Goal: Transaction & Acquisition: Purchase product/service

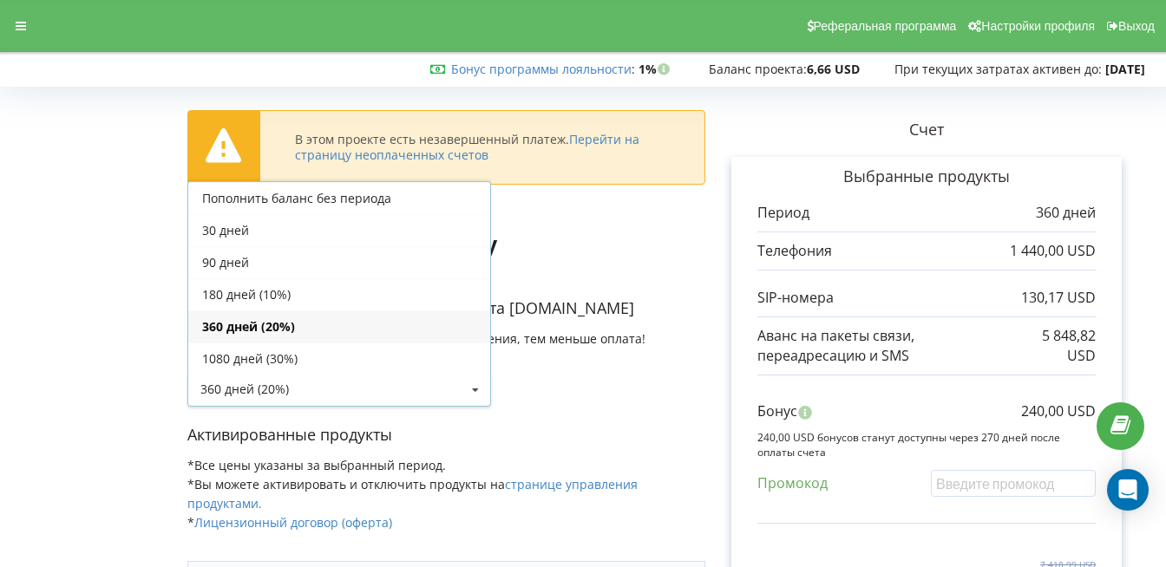
click at [467, 383] on icon at bounding box center [475, 391] width 26 height 32
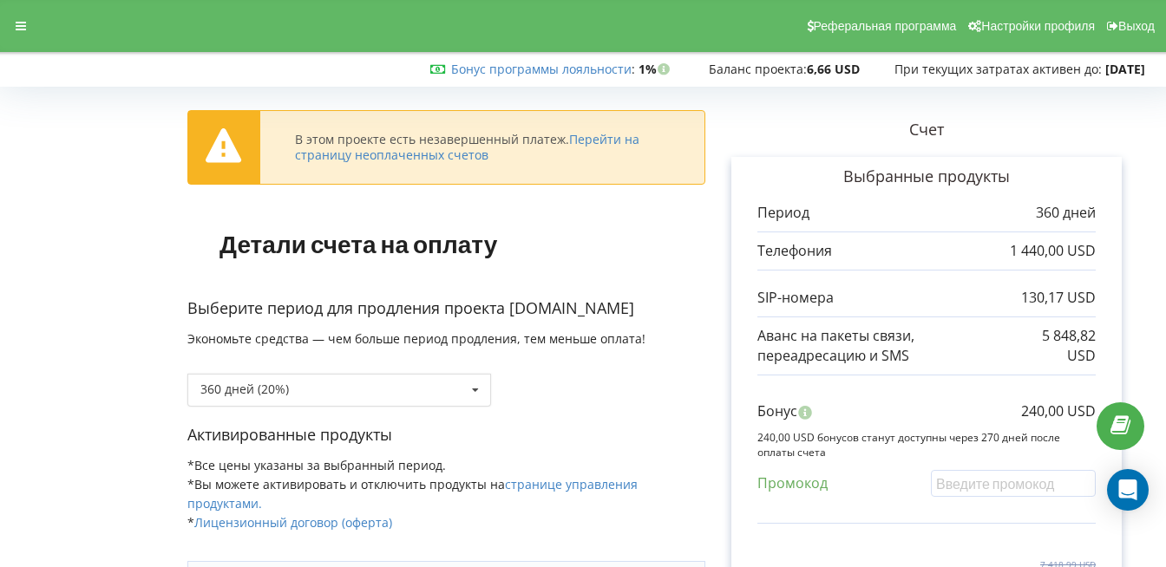
click at [467, 383] on icon at bounding box center [475, 391] width 26 height 32
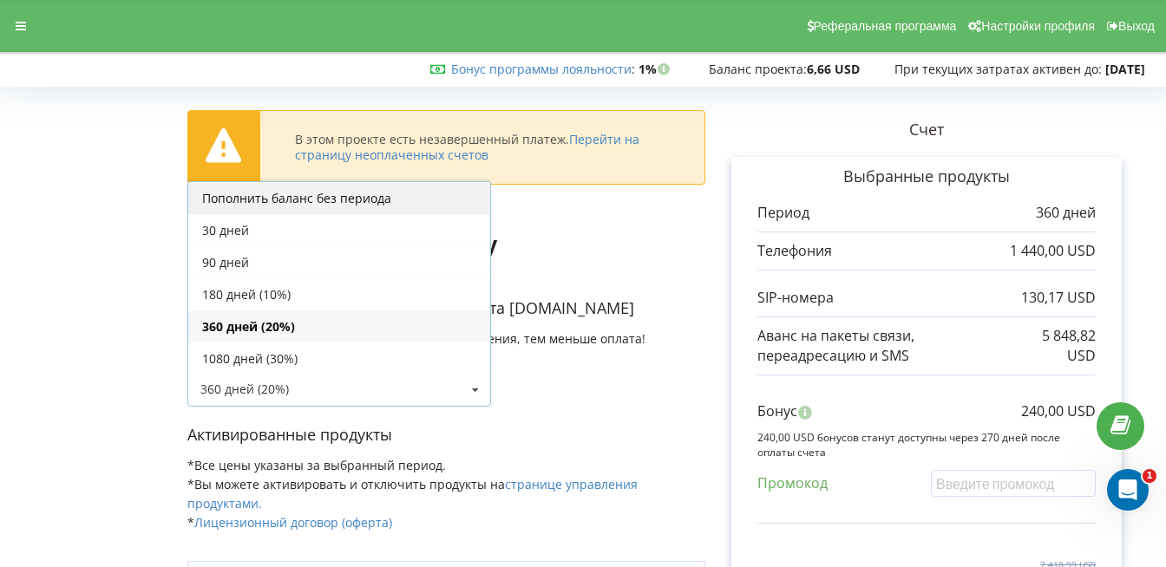
click at [361, 202] on div "Пополнить баланс без периода" at bounding box center [339, 198] width 302 height 32
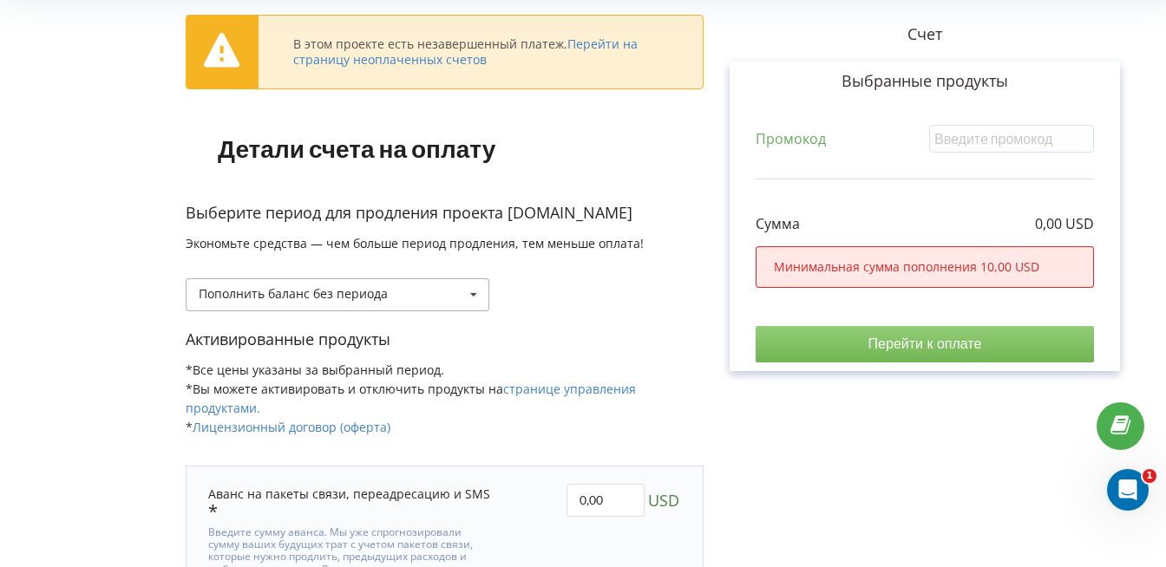
scroll to position [100, 2]
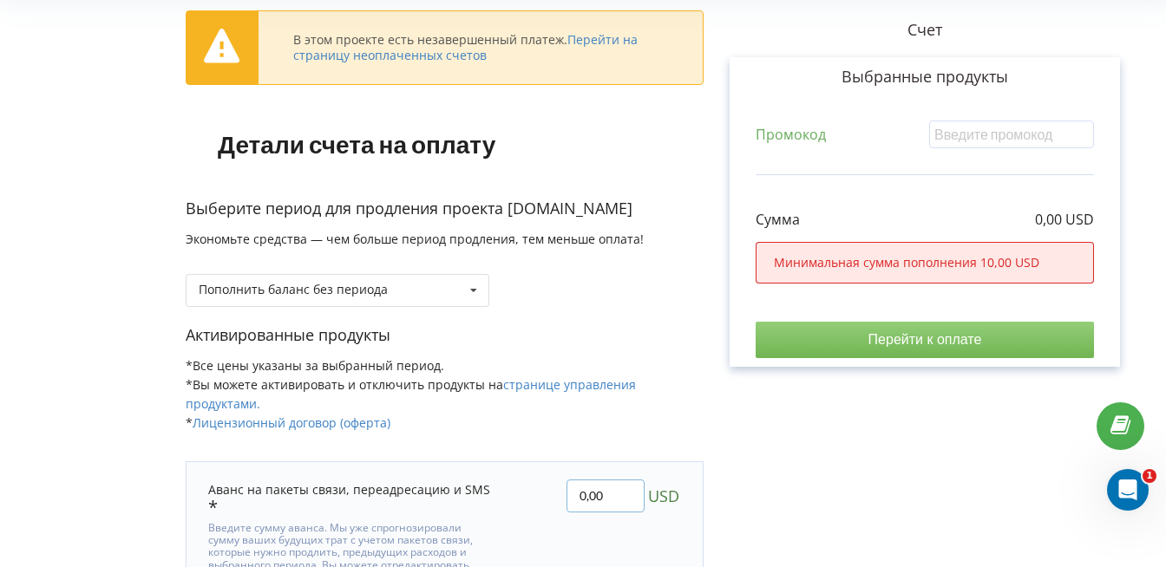
click at [580, 488] on input "0,00" at bounding box center [605, 496] width 78 height 33
type input "100,00"
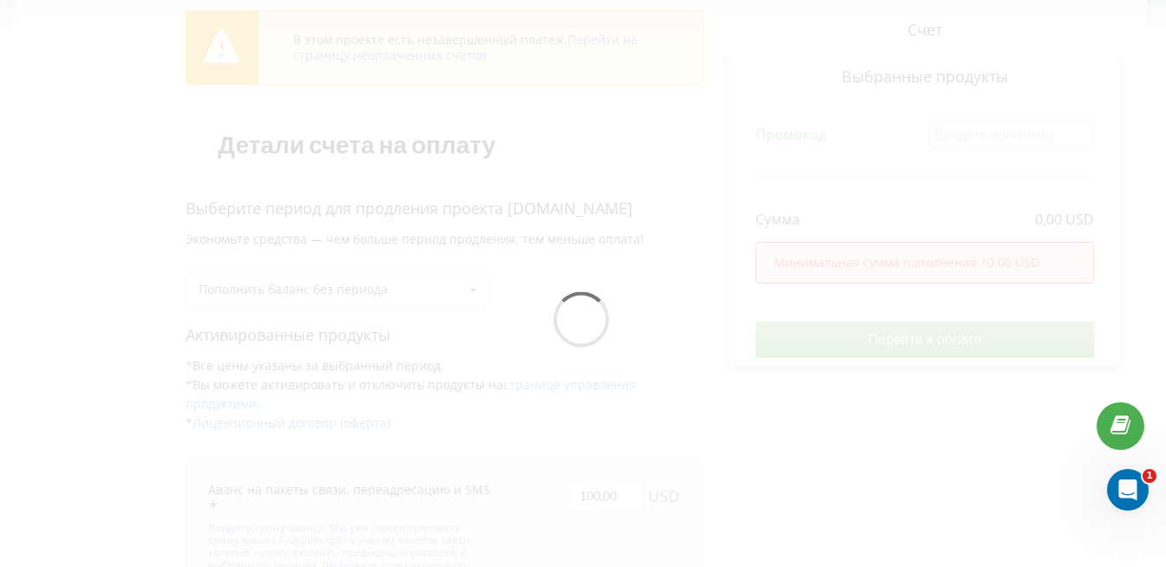
click at [985, 544] on div "В этом проекте есть незавершенный платеж. Перейти на страницу неоплаченных счет…" at bounding box center [580, 325] width 1129 height 664
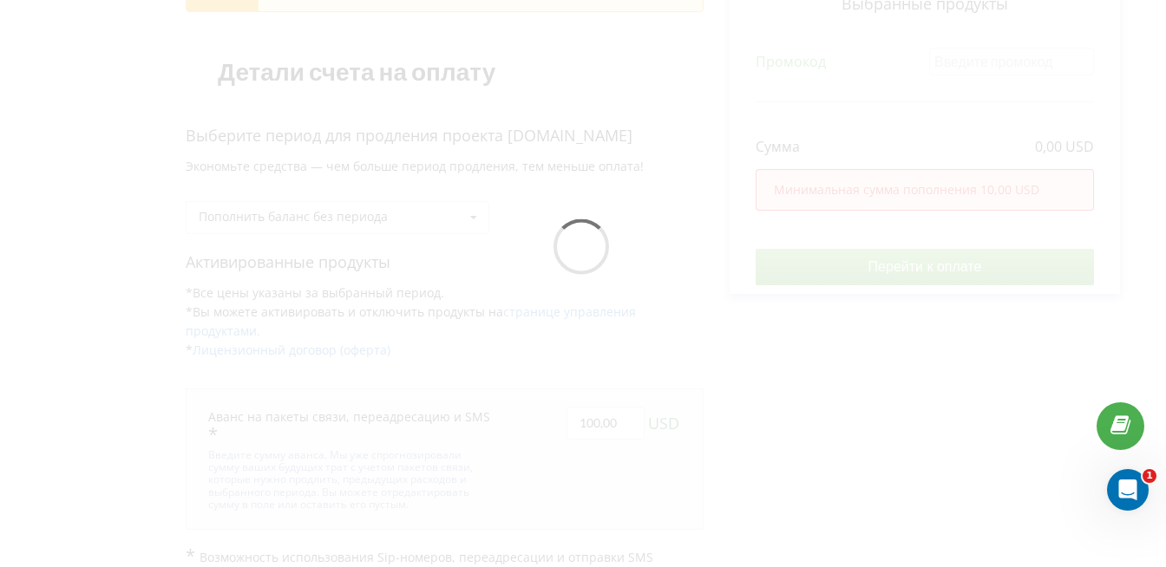
scroll to position [172, 2]
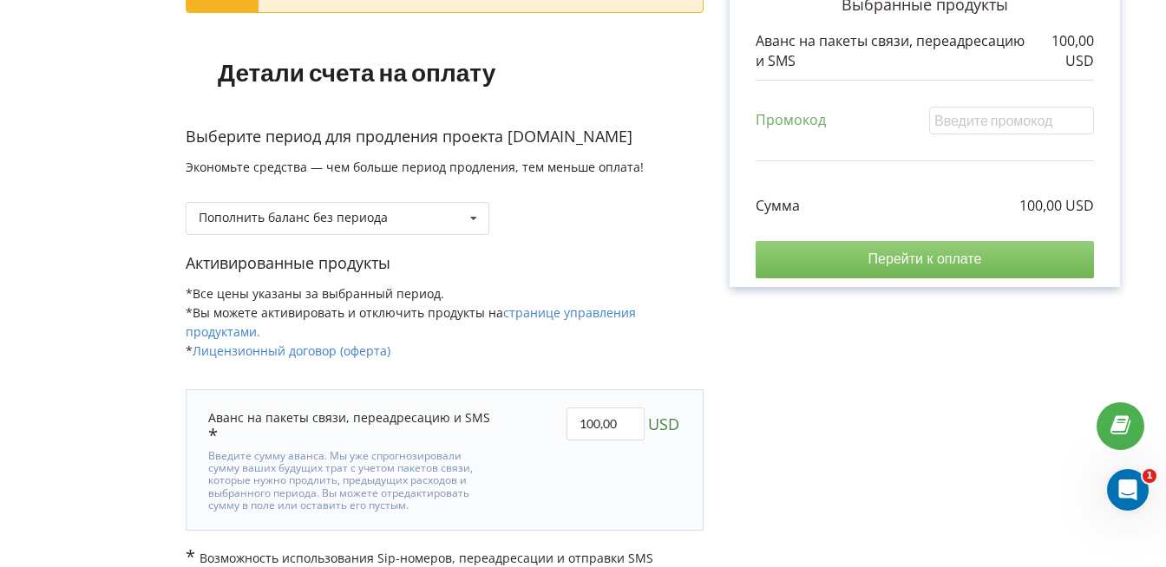
click at [939, 268] on input "Перейти к оплате" at bounding box center [925, 259] width 338 height 36
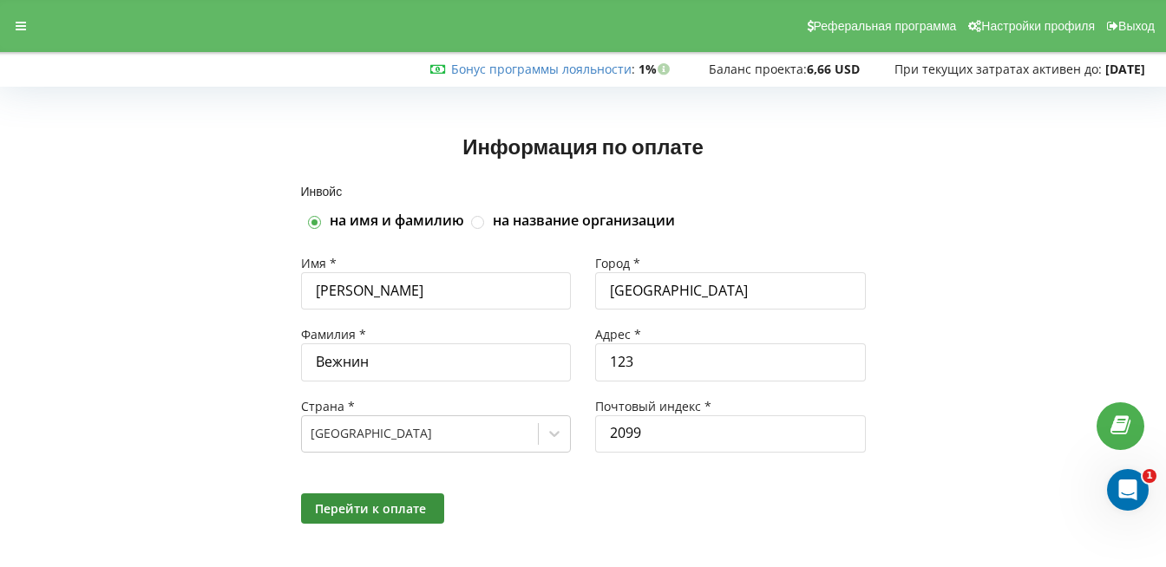
click at [407, 509] on span "Перейти к оплате" at bounding box center [370, 509] width 111 height 16
